Goal: Book appointment/travel/reservation

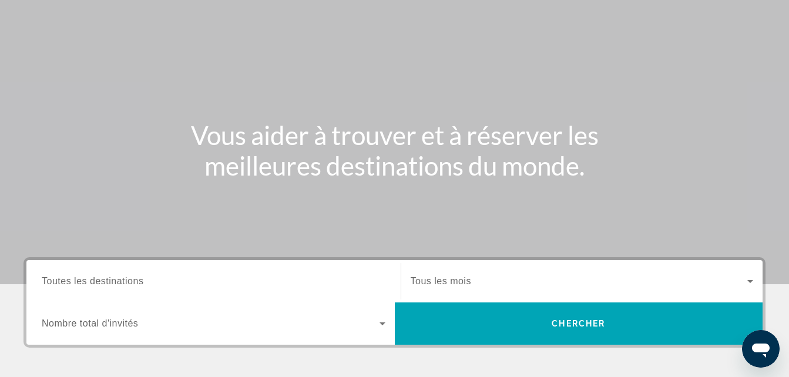
scroll to position [31, 0]
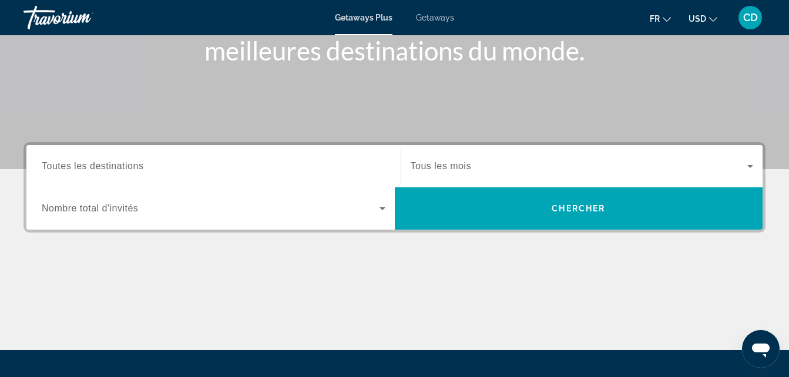
scroll to position [182, 0]
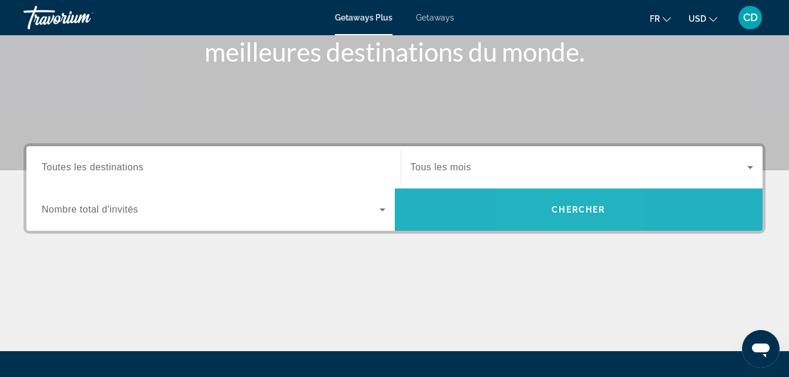
click at [555, 214] on span "Chercher" at bounding box center [577, 209] width 53 height 9
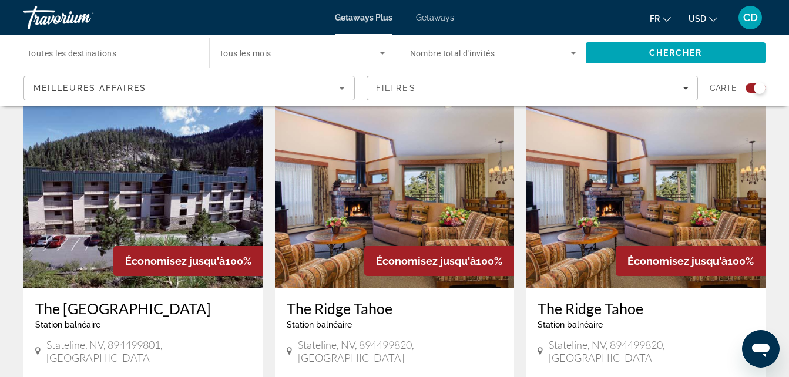
scroll to position [1255, 0]
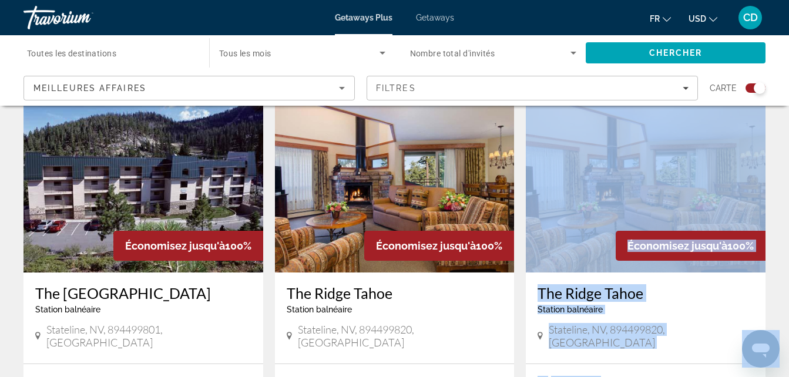
drag, startPoint x: 1517, startPoint y: 577, endPoint x: 763, endPoint y: 330, distance: 793.4
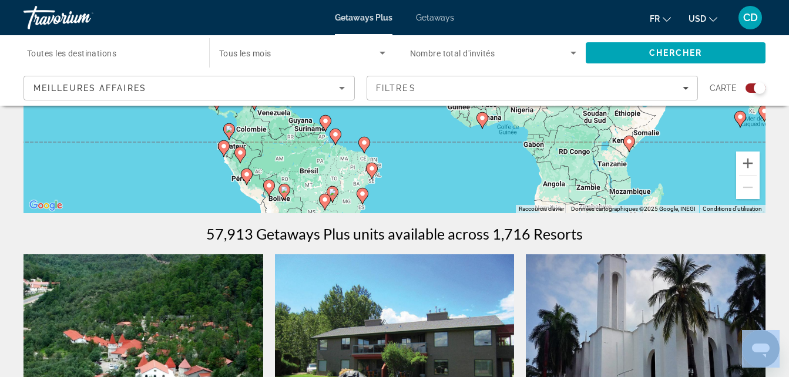
scroll to position [0, 0]
